Goal: Check status: Check status

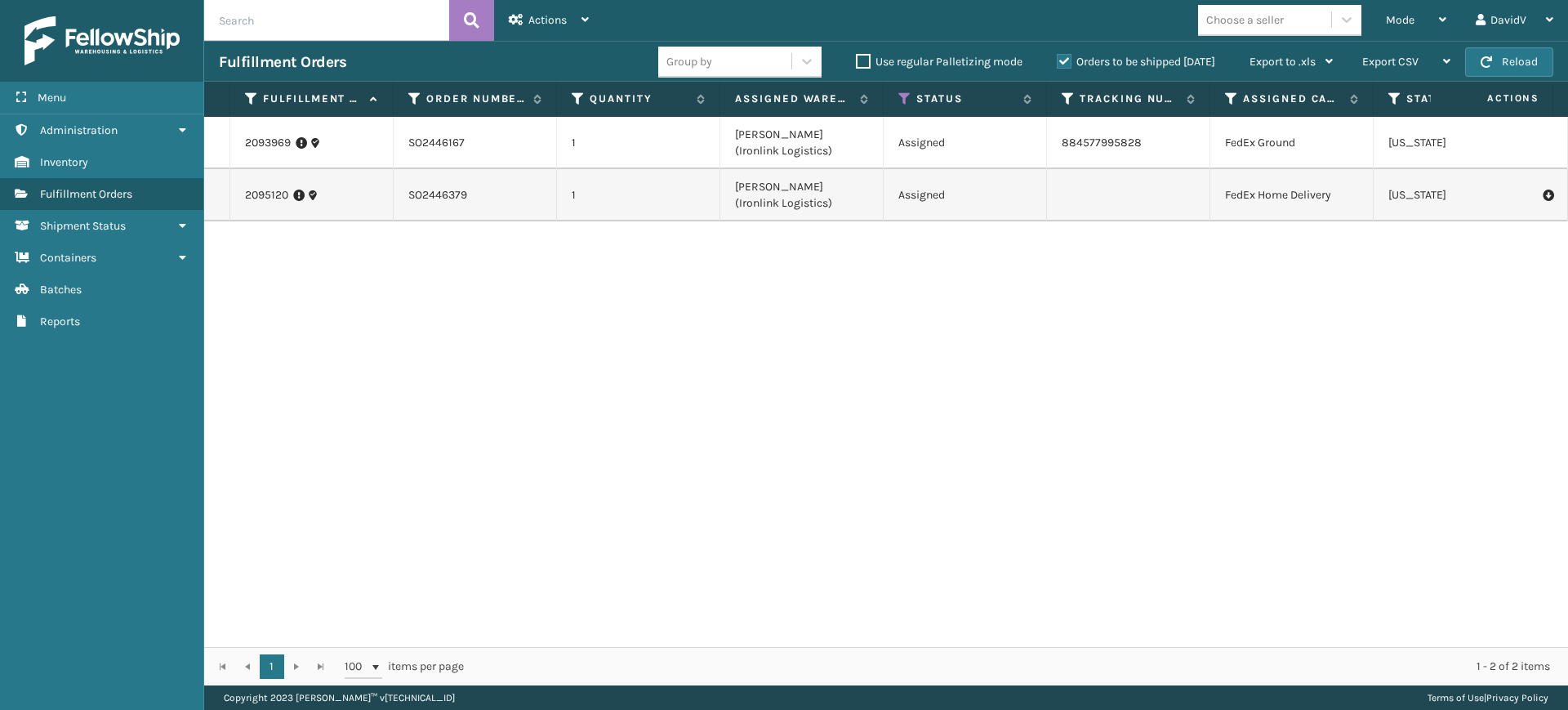
click at [1063, 66] on label "Orders to be shipped [DATE]" at bounding box center [1137, 62] width 159 height 14
click at [1058, 63] on input "Orders to be shipped [DATE]" at bounding box center [1057, 58] width 1 height 11
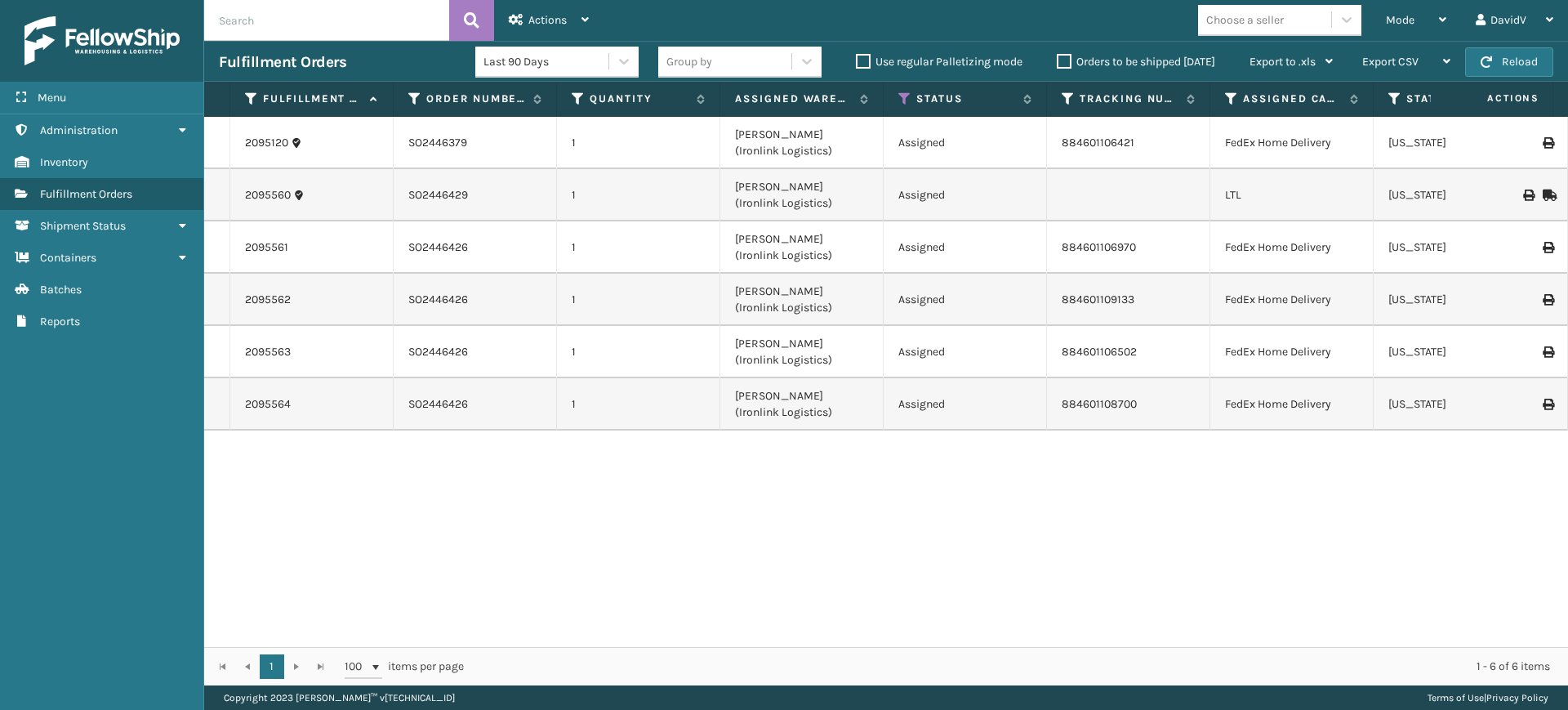
click at [1062, 60] on label "Orders to be shipped [DATE]" at bounding box center [1137, 62] width 159 height 14
click at [1058, 60] on input "Orders to be shipped [DATE]" at bounding box center [1057, 58] width 1 height 11
click at [1062, 60] on label "Orders to be shipped [DATE]" at bounding box center [1137, 62] width 159 height 14
click at [1058, 60] on input "Orders to be shipped [DATE]" at bounding box center [1057, 58] width 1 height 11
click at [1062, 60] on label "Orders to be shipped [DATE]" at bounding box center [1137, 62] width 159 height 14
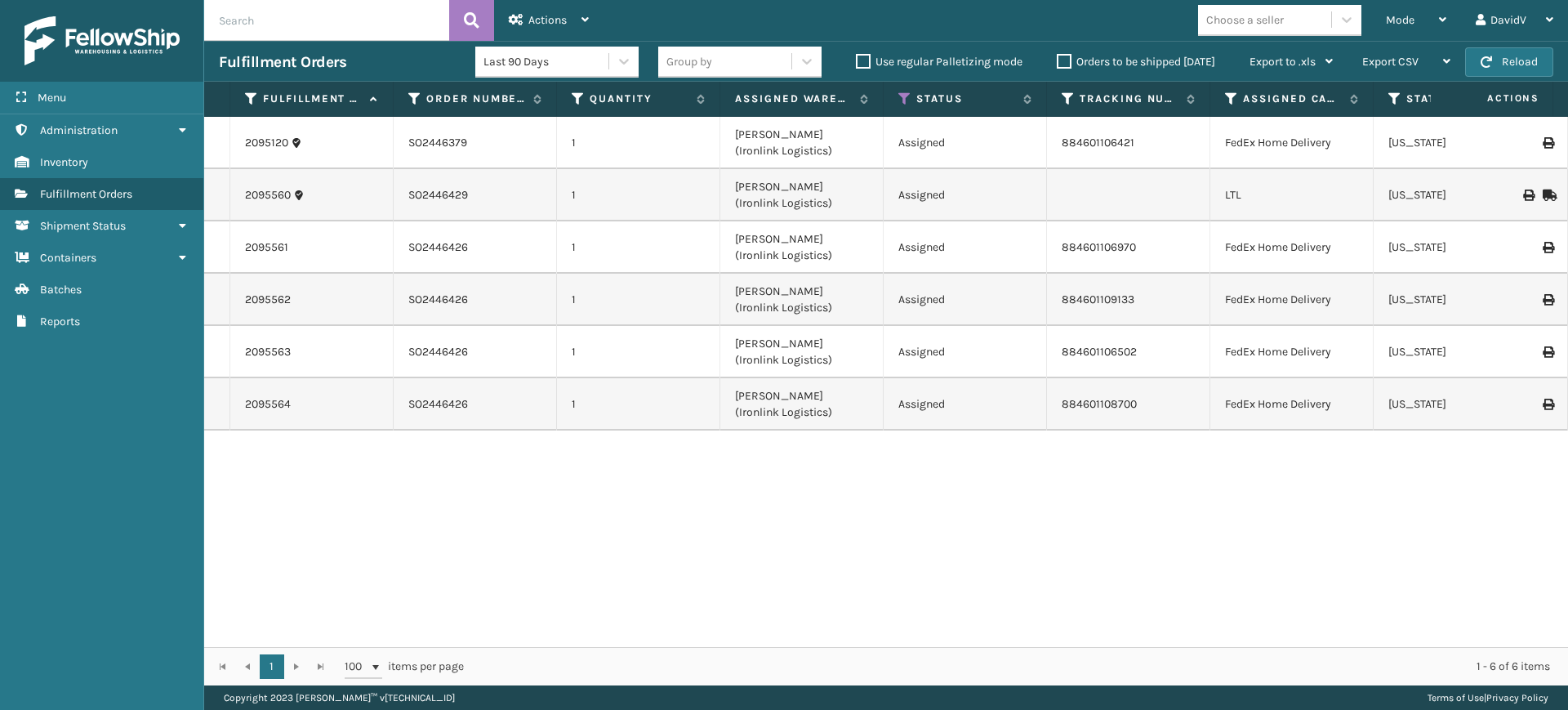
click at [1058, 60] on input "Orders to be shipped [DATE]" at bounding box center [1057, 58] width 1 height 11
click at [1062, 60] on label "Orders to be shipped [DATE]" at bounding box center [1137, 62] width 159 height 14
click at [1058, 60] on input "Orders to be shipped [DATE]" at bounding box center [1057, 58] width 1 height 11
click at [1062, 60] on label "Orders to be shipped [DATE]" at bounding box center [1137, 62] width 159 height 14
click at [1058, 60] on input "Orders to be shipped [DATE]" at bounding box center [1057, 58] width 1 height 11
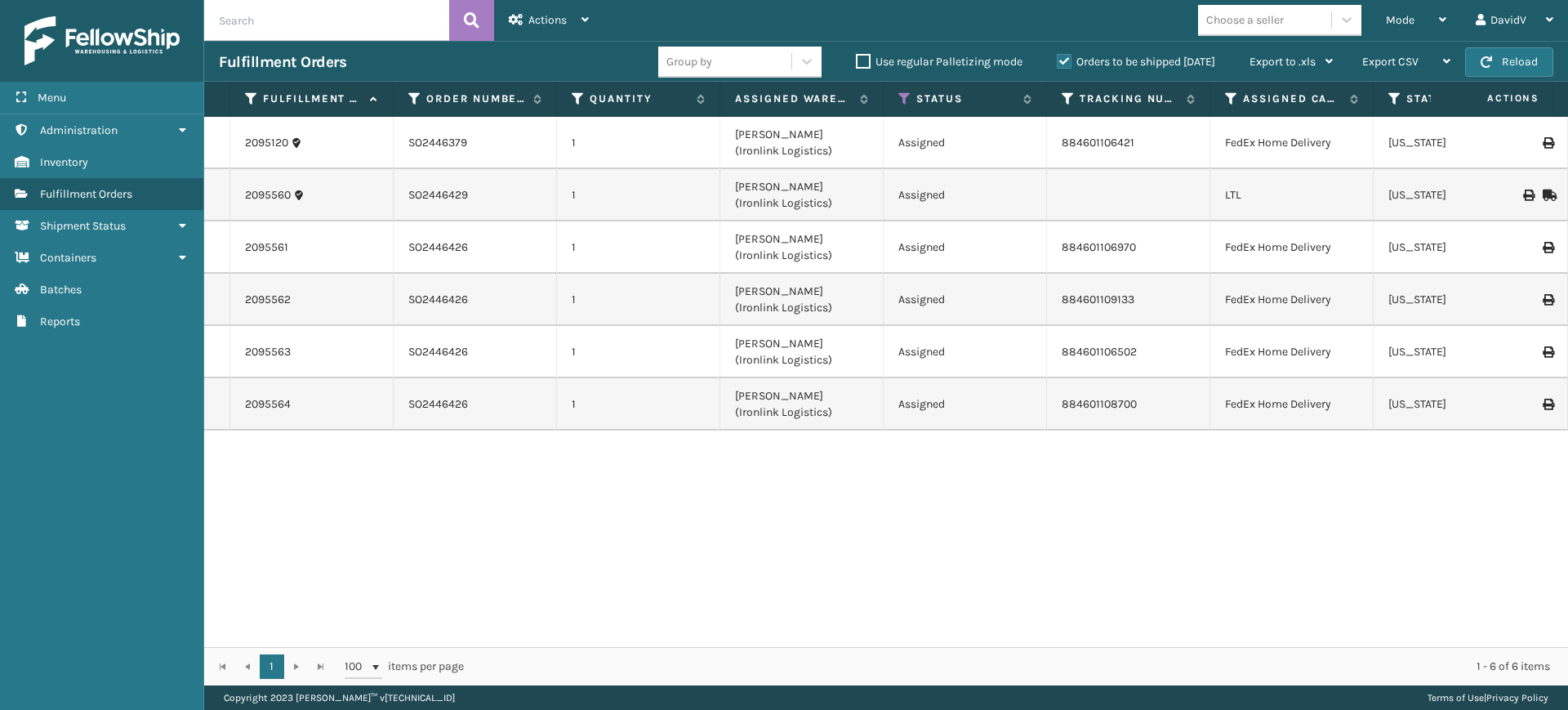
click at [906, 20] on div "Mode Regular Mode Picking Mode Labeling Mode Exit Scan Mode Choose a seller Dav…" at bounding box center [1086, 21] width 965 height 41
click at [155, 129] on link "Administration" at bounding box center [102, 130] width 203 height 32
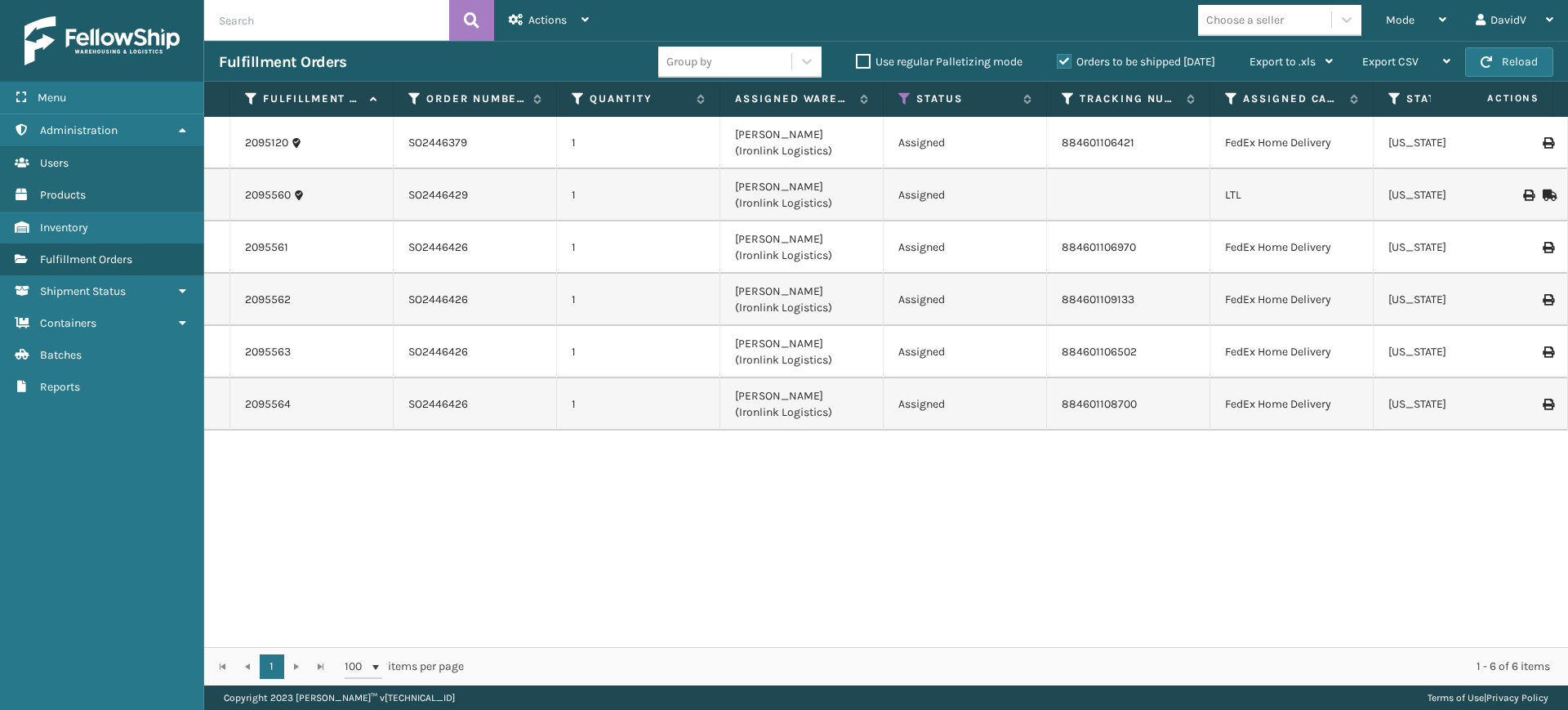
click at [342, 482] on div "2095120 SO2446379 1 [PERSON_NAME] (Ironlink Logistics) Assigned 884601106421 Fe…" at bounding box center [886, 382] width 1364 height 531
click at [1064, 63] on label "Orders to be shipped [DATE]" at bounding box center [1137, 62] width 159 height 14
click at [1058, 63] on input "Orders to be shipped [DATE]" at bounding box center [1057, 58] width 1 height 11
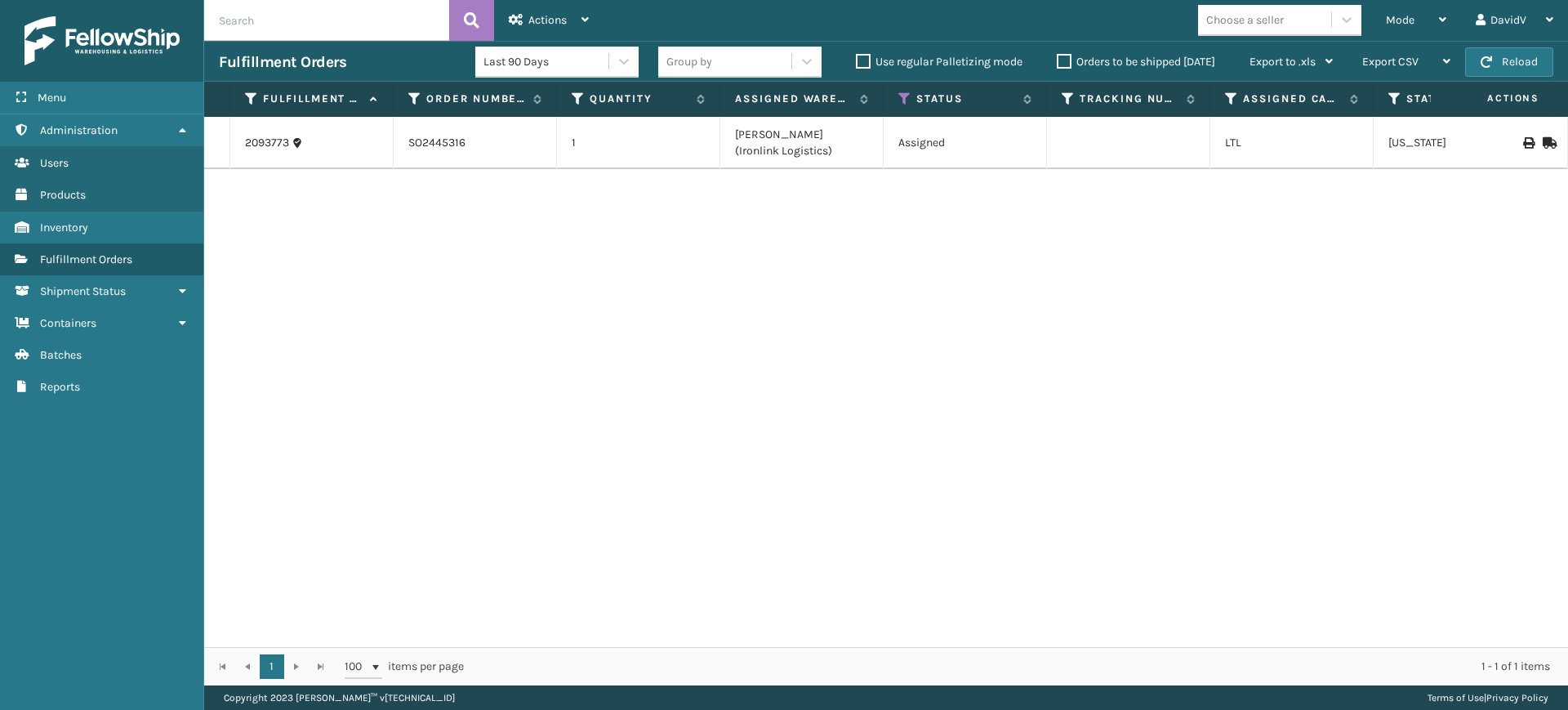
click at [1064, 63] on label "Orders to be shipped [DATE]" at bounding box center [1137, 62] width 159 height 14
click at [1058, 63] on input "Orders to be shipped [DATE]" at bounding box center [1057, 58] width 1 height 11
click at [1064, 63] on label "Orders to be shipped [DATE]" at bounding box center [1137, 62] width 159 height 14
click at [1058, 63] on input "Orders to be shipped [DATE]" at bounding box center [1057, 58] width 1 height 11
